Goal: Task Accomplishment & Management: Complete application form

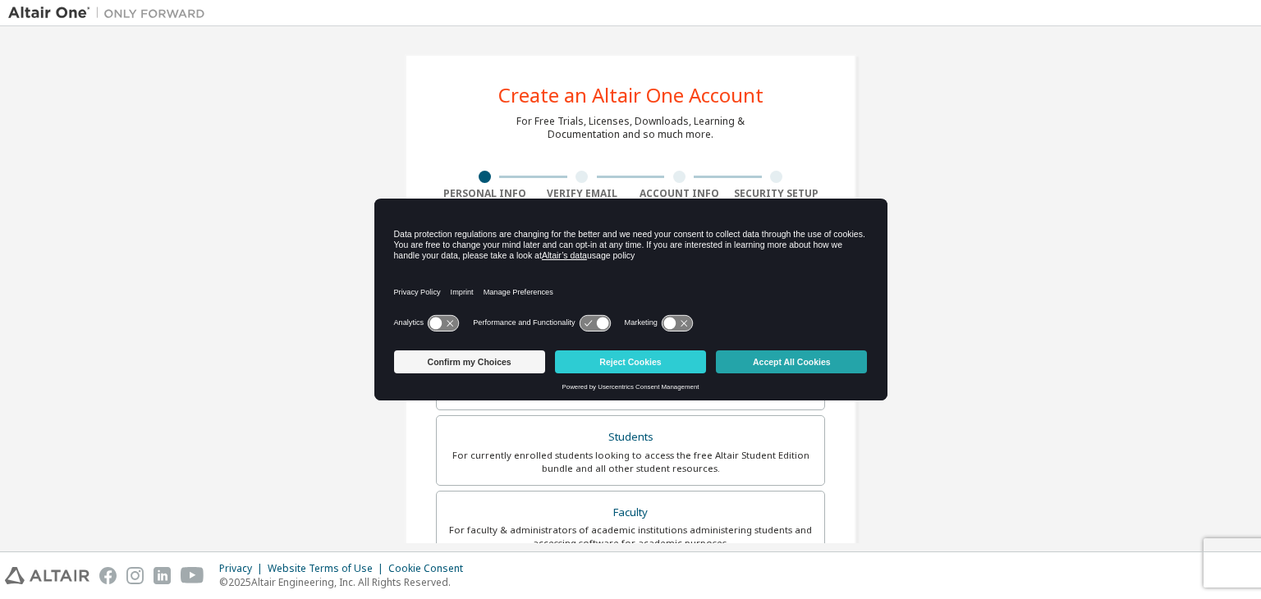
click at [799, 367] on button "Accept All Cookies" at bounding box center [791, 361] width 151 height 23
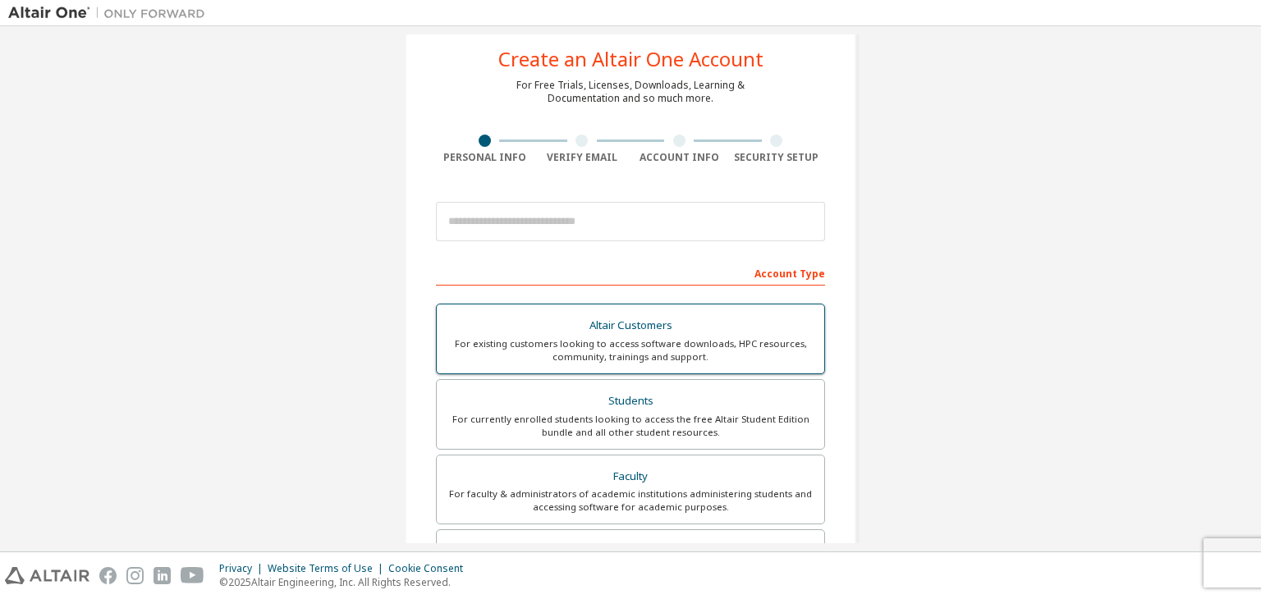
scroll to position [36, 0]
click at [608, 433] on div "For currently enrolled students looking to access the free Altair Student Editi…" at bounding box center [631, 426] width 368 height 26
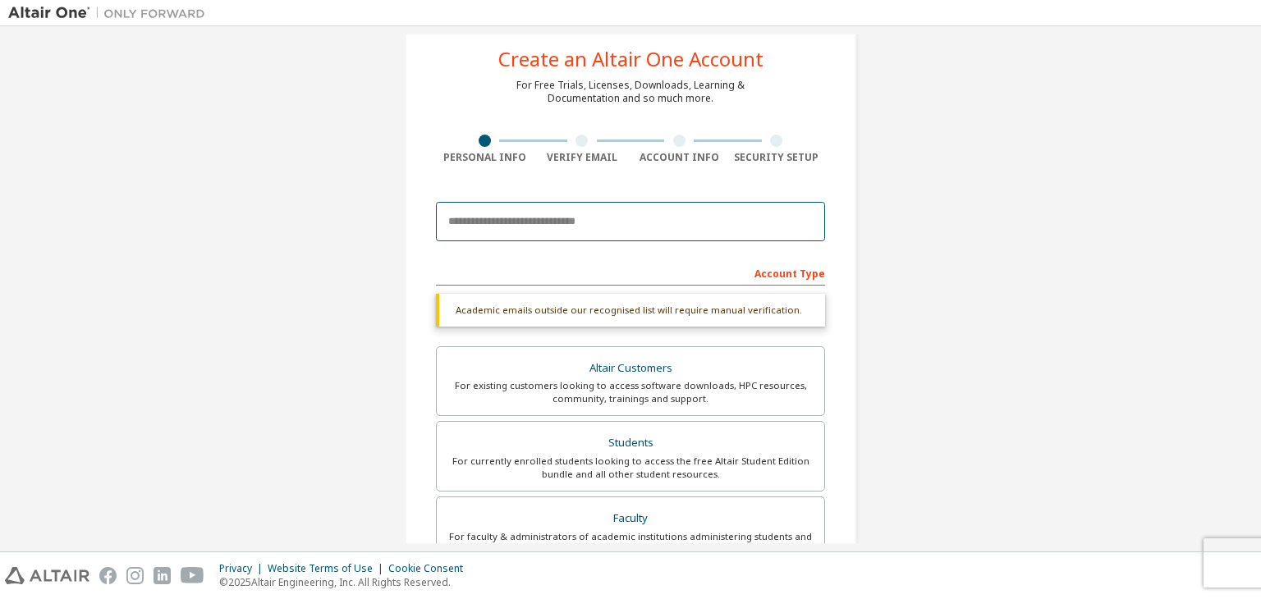
click at [559, 222] on input "email" at bounding box center [630, 221] width 389 height 39
type input "**********"
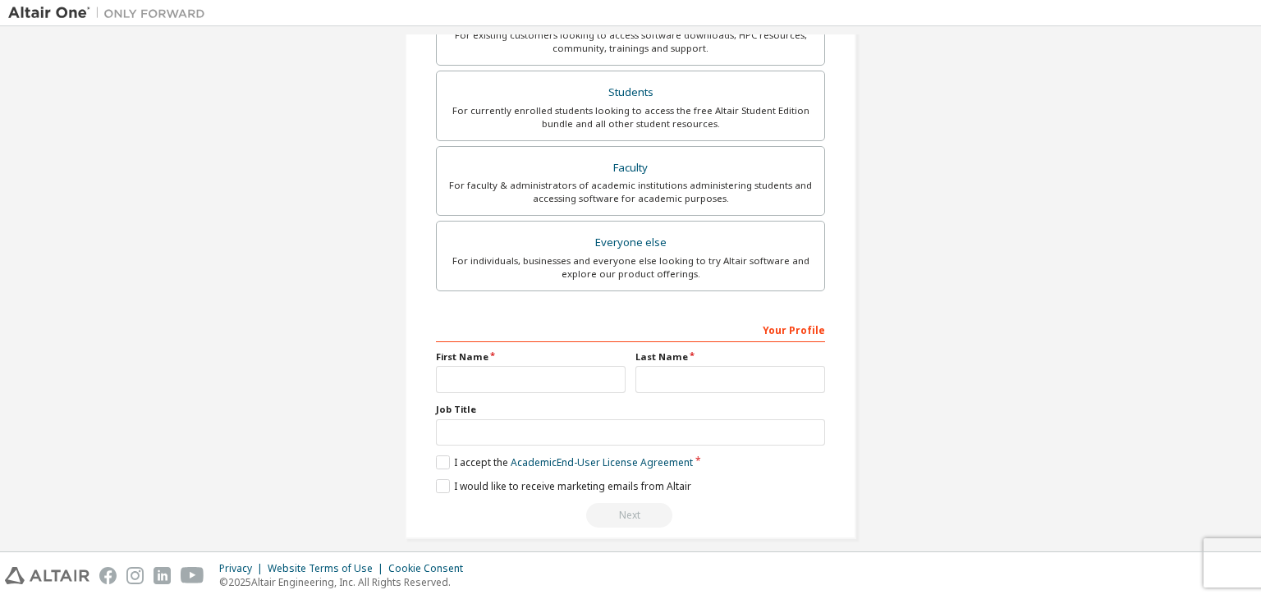
scroll to position [350, 0]
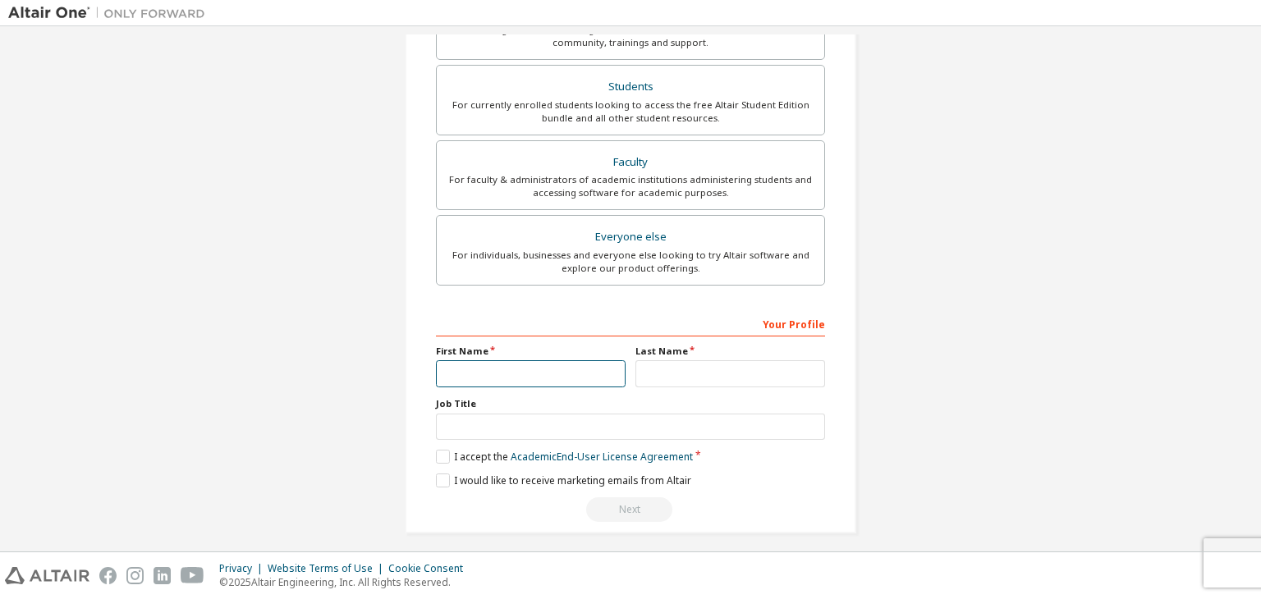
click at [525, 369] on input "text" at bounding box center [531, 373] width 190 height 27
type input "*******"
click at [698, 383] on input "text" at bounding box center [730, 373] width 190 height 27
type input "****"
click at [436, 456] on label "I accept the Academic End-User License Agreement" at bounding box center [564, 457] width 257 height 14
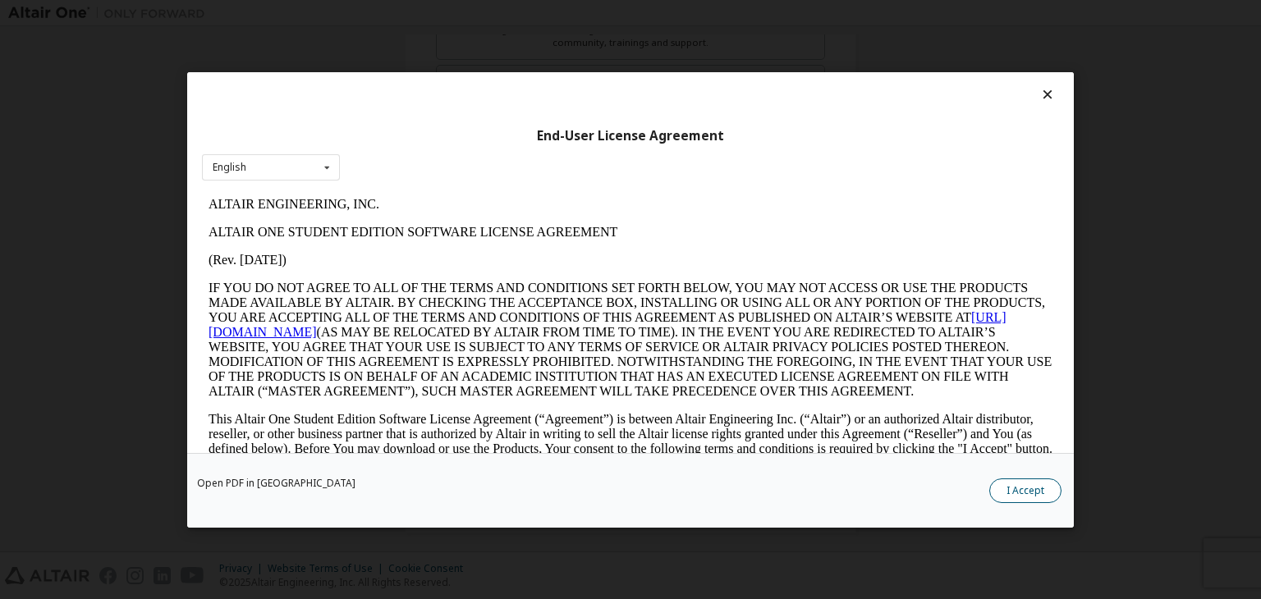
scroll to position [0, 0]
click at [1028, 488] on button "I Accept" at bounding box center [1025, 491] width 72 height 25
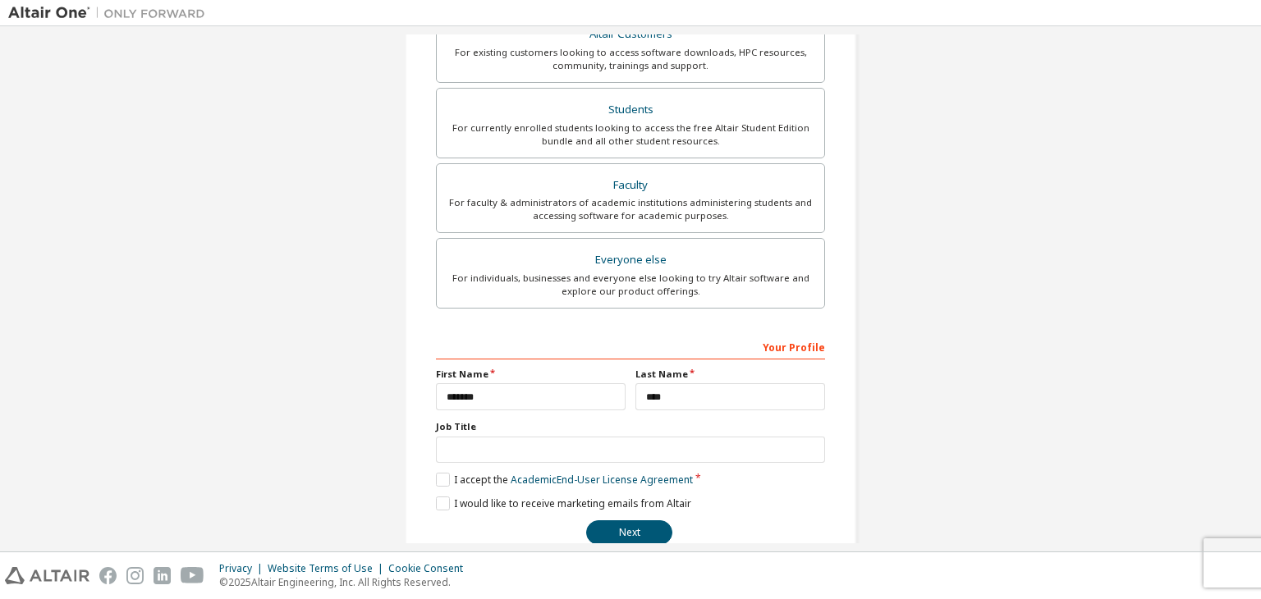
scroll to position [327, 0]
click at [564, 438] on input "text" at bounding box center [630, 451] width 389 height 27
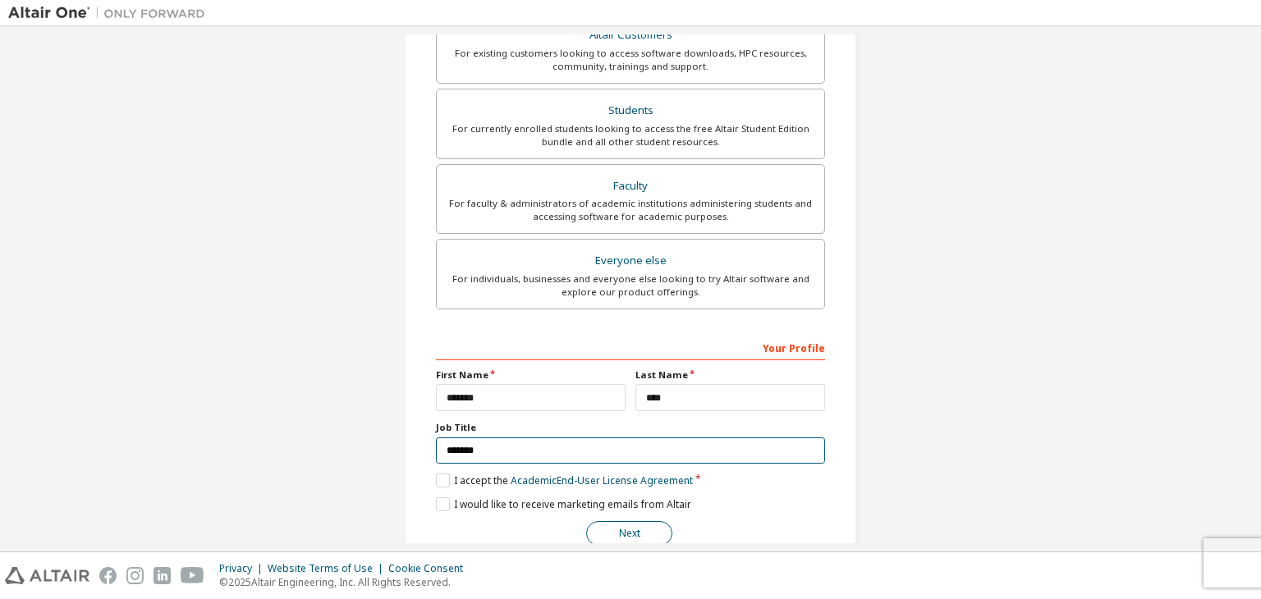
type input "*******"
click at [609, 521] on button "Next" at bounding box center [629, 533] width 86 height 25
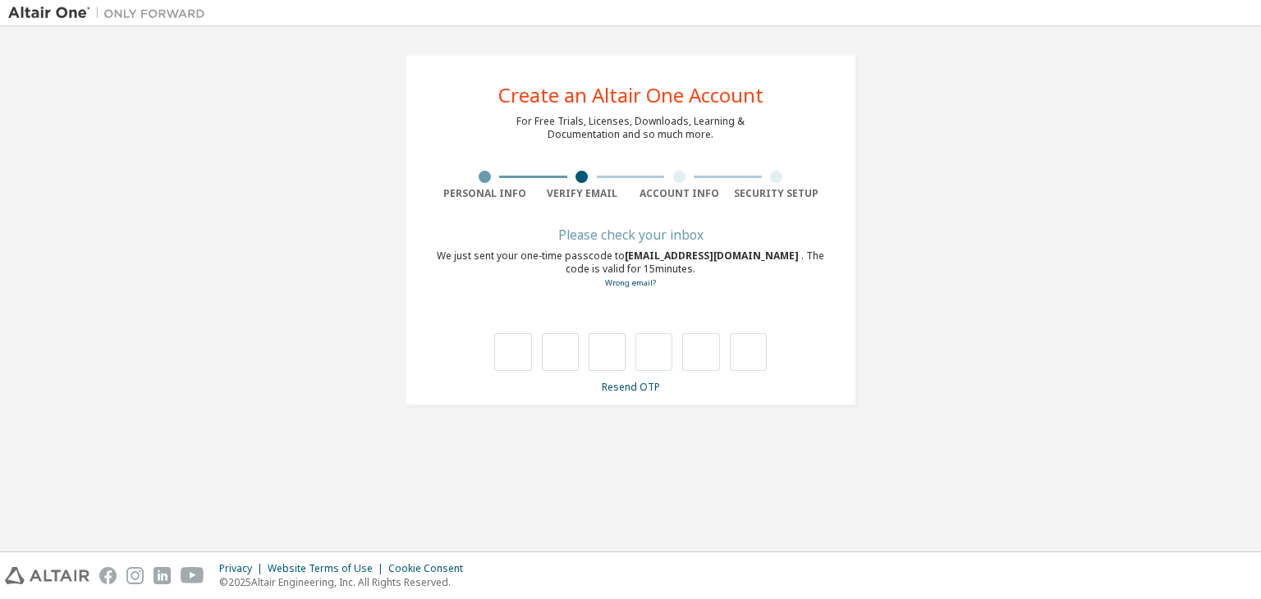
scroll to position [0, 0]
type input "*"
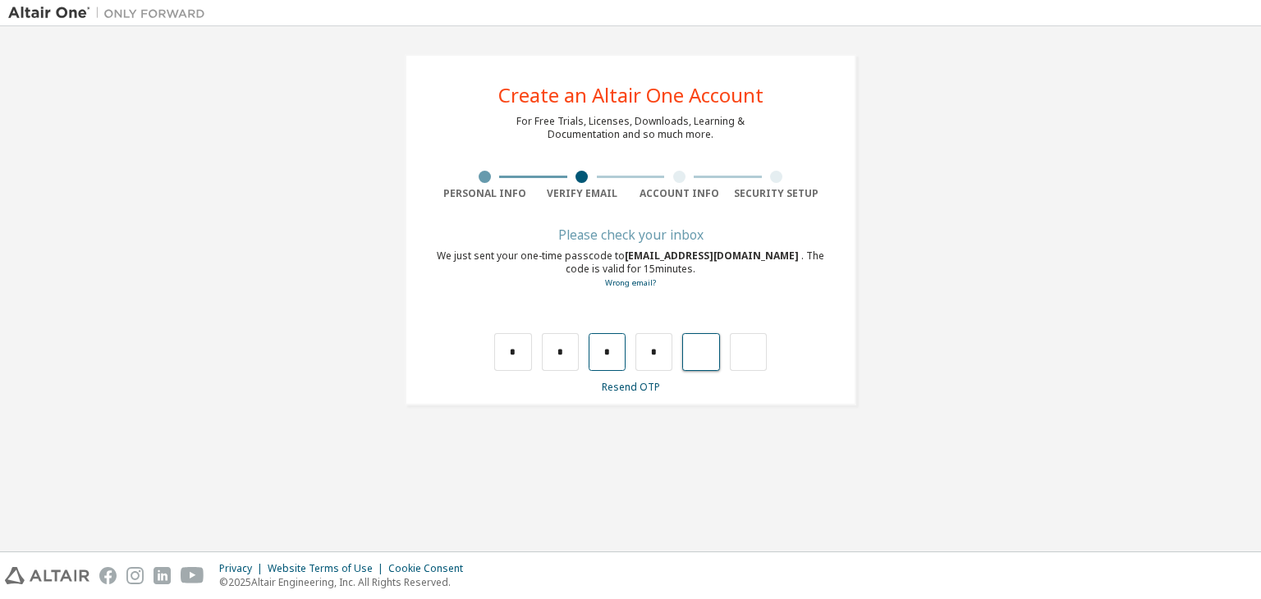
type input "*"
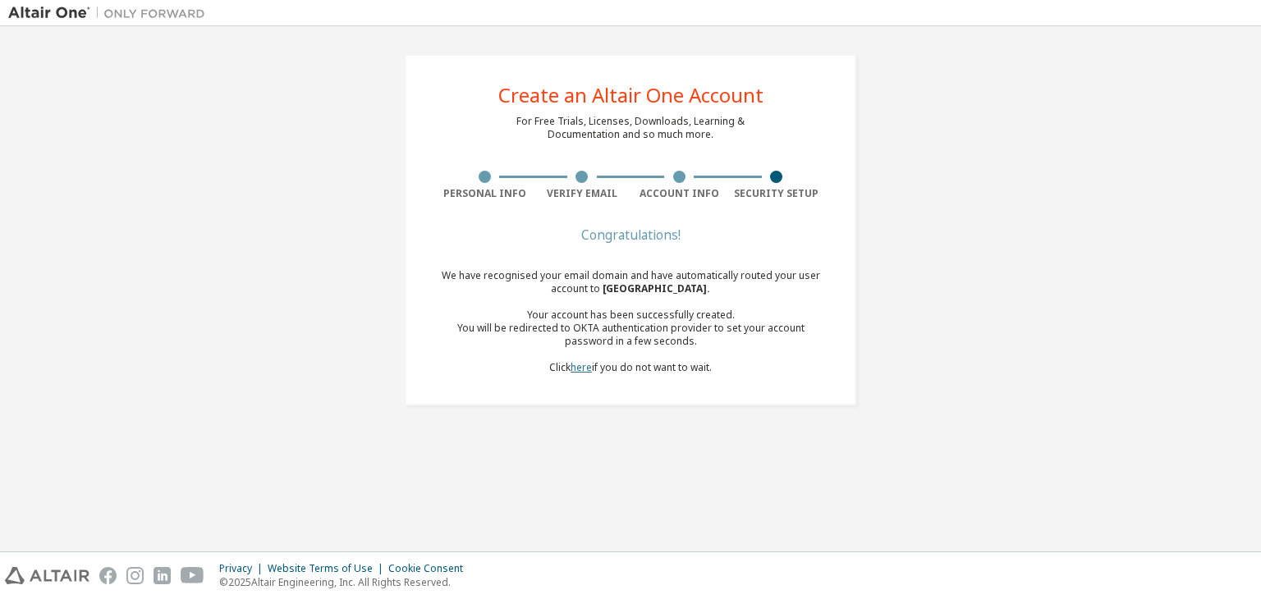
click at [581, 369] on link "here" at bounding box center [580, 367] width 21 height 14
